Goal: Task Accomplishment & Management: Manage account settings

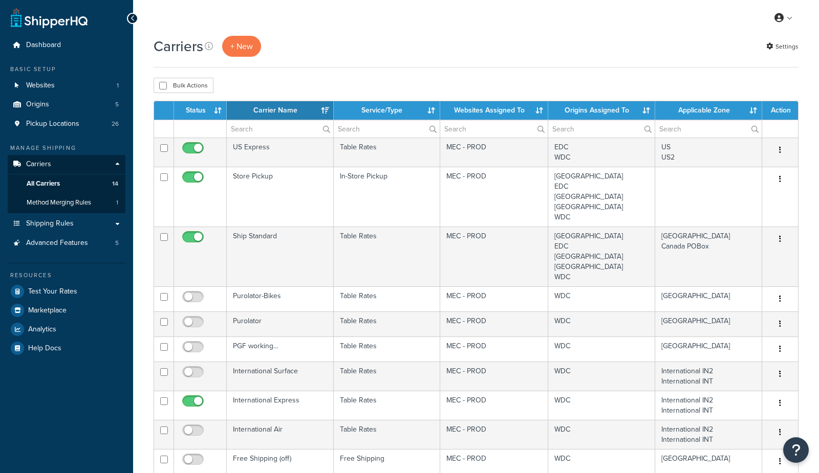
select select "15"
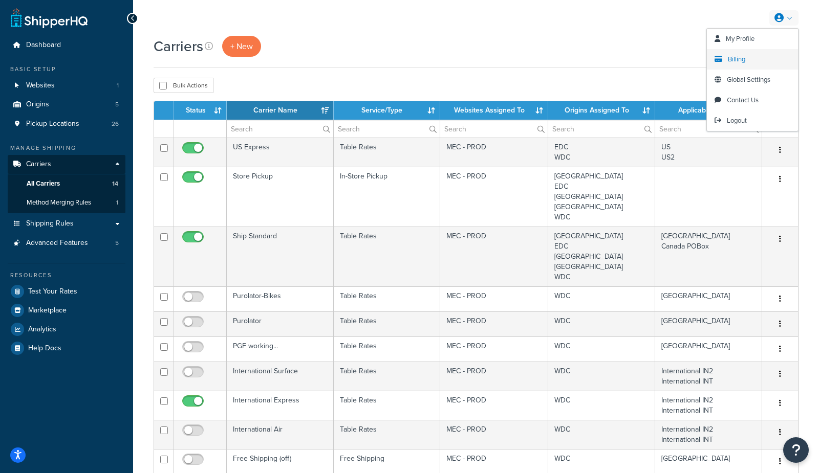
click at [732, 60] on span "Billing" at bounding box center [735, 59] width 17 height 10
